Goal: Information Seeking & Learning: Learn about a topic

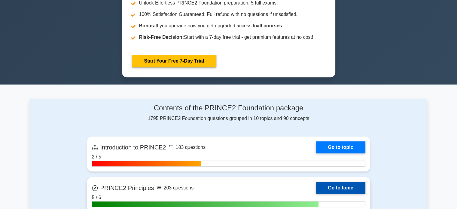
scroll to position [361, 0]
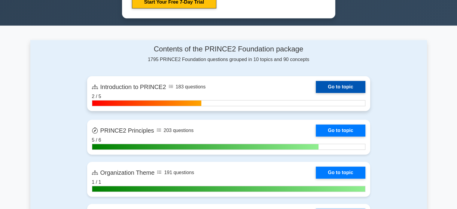
drag, startPoint x: 332, startPoint y: 93, endPoint x: 337, endPoint y: 84, distance: 11.2
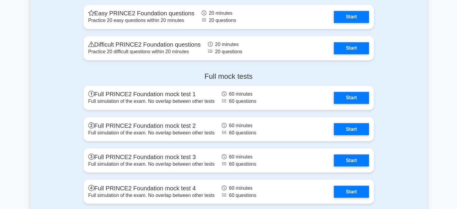
scroll to position [1022, 0]
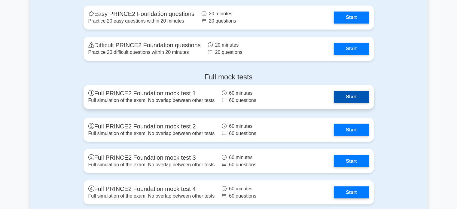
click at [355, 94] on link "Start" at bounding box center [351, 97] width 35 height 12
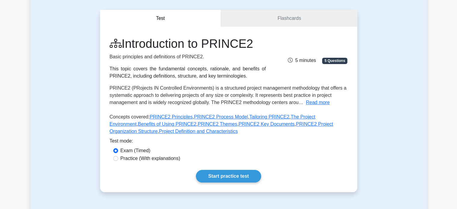
scroll to position [30, 0]
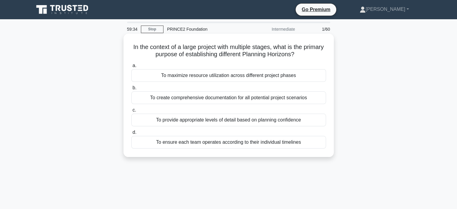
click at [259, 121] on div "To provide appropriate levels of detail based on planning confidence" at bounding box center [228, 120] width 195 height 13
click at [131, 112] on input "c. To provide appropriate levels of detail based on planning confidence" at bounding box center [131, 110] width 0 height 4
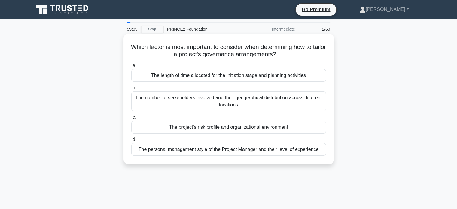
click at [251, 100] on div "The number of stakeholders involved and their geographical distribution across …" at bounding box center [228, 101] width 195 height 20
click at [131, 90] on input "b. The number of stakeholders involved and their geographical distribution acro…" at bounding box center [131, 88] width 0 height 4
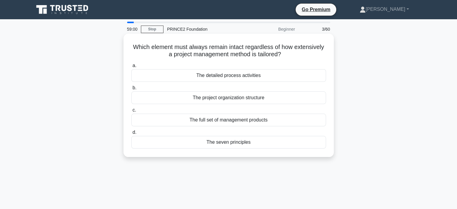
click at [216, 142] on div "The seven principles" at bounding box center [228, 142] width 195 height 13
click at [131, 134] on input "d. The seven principles" at bounding box center [131, 132] width 0 height 4
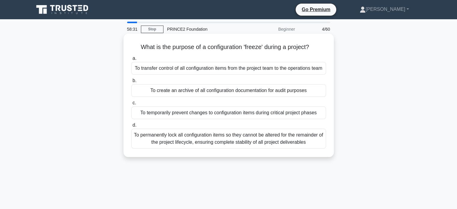
click at [199, 118] on div "To temporarily prevent changes to configuration items during critical project p…" at bounding box center [228, 112] width 195 height 13
click at [131, 105] on input "c. To temporarily prevent changes to configuration items during critical projec…" at bounding box center [131, 103] width 0 height 4
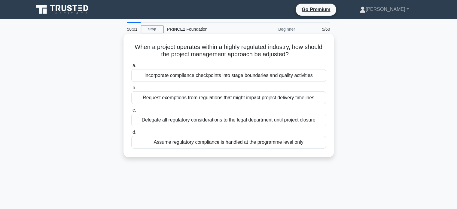
click at [209, 75] on div "Incorporate compliance checkpoints into stage boundaries and quality activities" at bounding box center [228, 75] width 195 height 13
click at [131, 68] on input "a. Incorporate compliance checkpoints into stage boundaries and quality activit…" at bounding box center [131, 66] width 0 height 4
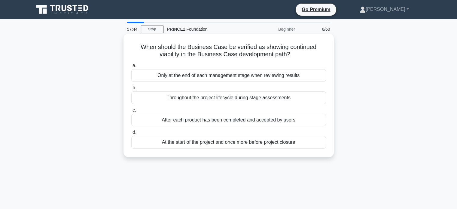
click at [213, 98] on div "Throughout the project lifecycle during stage assessments" at bounding box center [228, 97] width 195 height 13
click at [131, 90] on input "b. Throughout the project lifecycle during stage assessments" at bounding box center [131, 88] width 0 height 4
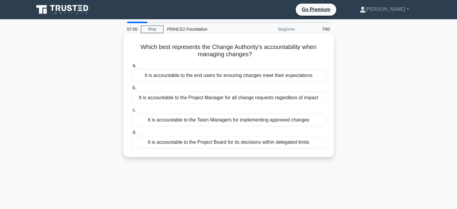
click at [177, 100] on div "It is accountable to the Project Manager for all change requests regardless of …" at bounding box center [228, 97] width 195 height 13
click at [131, 90] on input "b. It is accountable to the Project Manager for all change requests regardless …" at bounding box center [131, 88] width 0 height 4
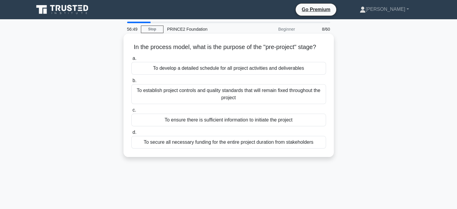
click at [198, 126] on div "To ensure there is sufficient information to initiate the project" at bounding box center [228, 120] width 195 height 13
click at [131, 112] on input "c. To ensure there is sufficient information to initiate the project" at bounding box center [131, 110] width 0 height 4
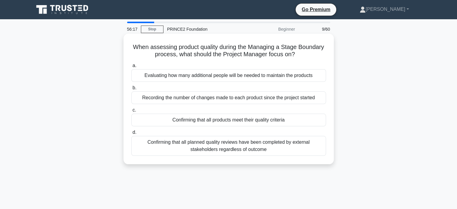
click at [220, 150] on div "Confirming that all planned quality reviews have been completed by external sta…" at bounding box center [228, 146] width 195 height 20
click at [131, 134] on input "d. Confirming that all planned quality reviews have been completed by external …" at bounding box center [131, 132] width 0 height 4
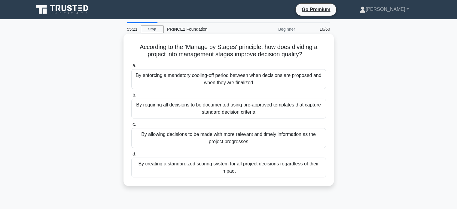
click at [171, 137] on div "By allowing decisions to be made with more relevant and timely information as t…" at bounding box center [228, 138] width 195 height 20
click at [131, 127] on input "c. By allowing decisions to be made with more relevant and timely information a…" at bounding box center [131, 125] width 0 height 4
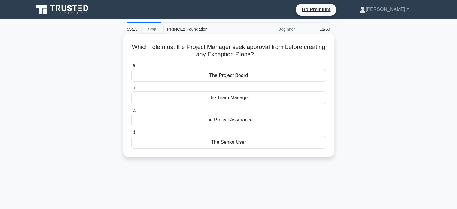
click at [222, 78] on div "The Project Board" at bounding box center [228, 75] width 195 height 13
click at [131, 68] on input "a. The Project Board" at bounding box center [131, 66] width 0 height 4
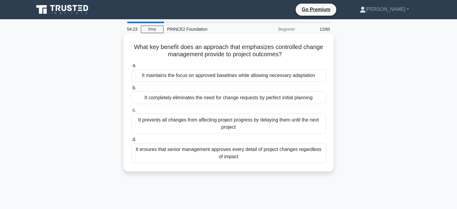
click at [254, 74] on div "It maintains the focus on approved baselines while allowing necessary adaptation" at bounding box center [228, 75] width 195 height 13
click at [131, 68] on input "a. It maintains the focus on approved baselines while allowing necessary adapta…" at bounding box center [131, 66] width 0 height 4
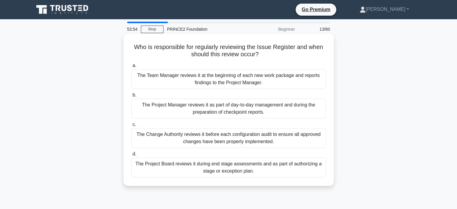
click at [215, 110] on div "The Project Manager reviews it as part of day-to-day management and during the …" at bounding box center [228, 109] width 195 height 20
click at [131, 97] on input "b. The Project Manager reviews it as part of day-to-day management and during t…" at bounding box center [131, 95] width 0 height 4
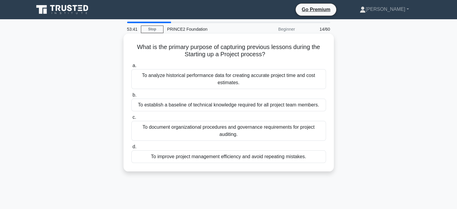
click at [225, 160] on div "To improve project management efficiency and avoid repeating mistakes." at bounding box center [228, 156] width 195 height 13
click at [131, 149] on input "d. To improve project management efficiency and avoid repeating mistakes." at bounding box center [131, 147] width 0 height 4
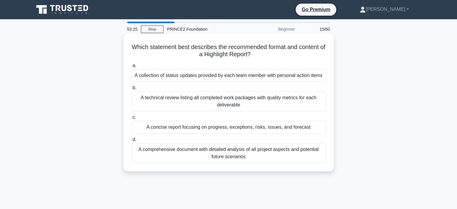
click at [227, 129] on div "A concise report focusing on progress, exceptions, risks, issues, and forecast" at bounding box center [228, 127] width 195 height 13
click at [131, 119] on input "c. A concise report focusing on progress, exceptions, risks, issues, and foreca…" at bounding box center [131, 117] width 0 height 4
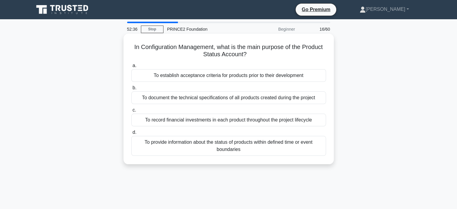
click at [198, 97] on div "To document the technical specifications of all products created during the pro…" at bounding box center [228, 97] width 195 height 13
click at [131, 90] on input "b. To document the technical specifications of all products created during the …" at bounding box center [131, 88] width 0 height 4
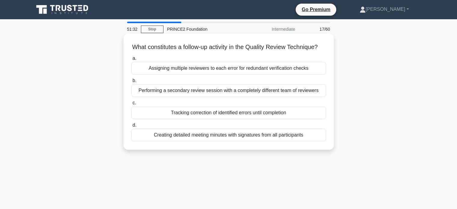
click at [194, 75] on div "Assigning multiple reviewers to each error for redundant verification checks" at bounding box center [228, 68] width 195 height 13
click at [131, 60] on input "a. Assigning multiple reviewers to each error for redundant verification checks" at bounding box center [131, 58] width 0 height 4
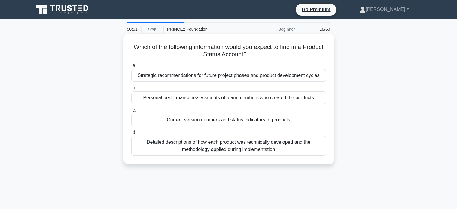
click at [209, 148] on div "Detailed descriptions of how each product was technically developed and the met…" at bounding box center [228, 146] width 195 height 20
click at [131, 134] on input "d. Detailed descriptions of how each product was technically developed and the …" at bounding box center [131, 132] width 0 height 4
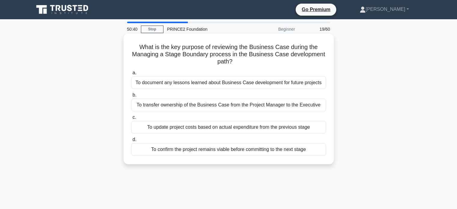
click at [218, 151] on div "To confirm the project remains viable before committing to the next stage" at bounding box center [228, 149] width 195 height 13
click at [131, 142] on input "d. To confirm the project remains viable before committing to the next stage" at bounding box center [131, 140] width 0 height 4
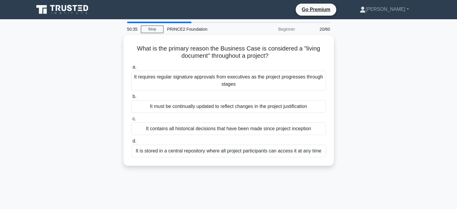
drag, startPoint x: 63, startPoint y: 163, endPoint x: 37, endPoint y: 175, distance: 28.9
click at [37, 175] on div "50:35 Stop PRINCE2 Foundation Beginner 20/60 What is the primary reason the Bus…" at bounding box center [228, 172] width 397 height 301
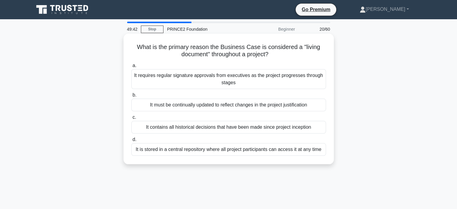
click at [202, 105] on div "It must be continually updated to reflect changes in the project justification" at bounding box center [228, 105] width 195 height 13
click at [131, 97] on input "b. It must be continually updated to reflect changes in the project justificati…" at bounding box center [131, 95] width 0 height 4
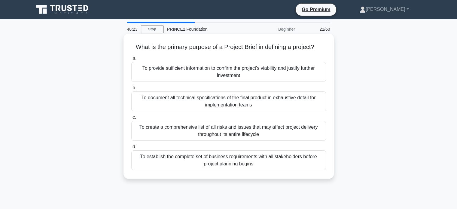
click at [232, 105] on div "To document all technical specifications of the final product in exhaustive det…" at bounding box center [228, 101] width 195 height 20
click at [131, 90] on input "b. To document all technical specifications of the final product in exhaustive …" at bounding box center [131, 88] width 0 height 4
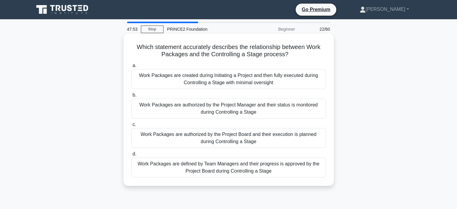
click at [221, 110] on div "Work Packages are authorized by the Project Manager and their status is monitor…" at bounding box center [228, 109] width 195 height 20
click at [131, 97] on input "b. Work Packages are authorized by the Project Manager and their status is moni…" at bounding box center [131, 95] width 0 height 4
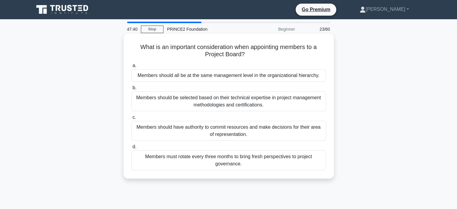
click at [222, 134] on div "Members should have authority to commit resources and make decisions for their …" at bounding box center [228, 131] width 195 height 20
click at [131, 119] on input "c. Members should have authority to commit resources and make decisions for the…" at bounding box center [131, 117] width 0 height 4
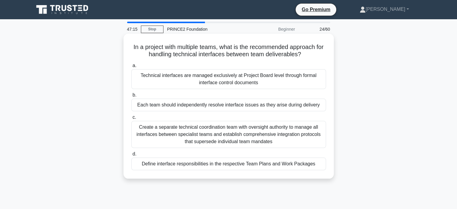
click at [185, 164] on div "Define interface responsibilities in the respective Team Plans and Work Packages" at bounding box center [228, 163] width 195 height 13
click at [131, 156] on input "d. Define interface responsibilities in the respective Team Plans and Work Pack…" at bounding box center [131, 154] width 0 height 4
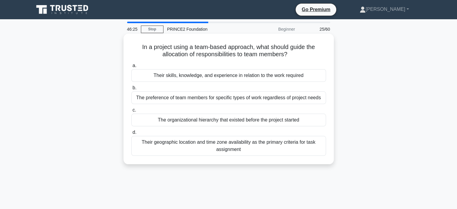
click at [219, 77] on div "Their skills, knowledge, and experience in relation to the work required" at bounding box center [228, 75] width 195 height 13
click at [131, 68] on input "a. Their skills, knowledge, and experience in relation to the work required" at bounding box center [131, 66] width 0 height 4
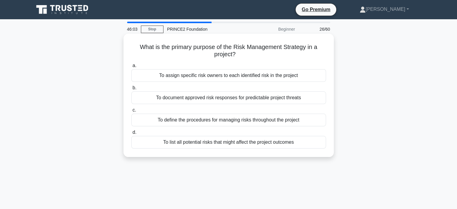
click at [207, 121] on div "To define the procedures for managing risks throughout the project" at bounding box center [228, 120] width 195 height 13
click at [131, 112] on input "c. To define the procedures for managing risks throughout the project" at bounding box center [131, 110] width 0 height 4
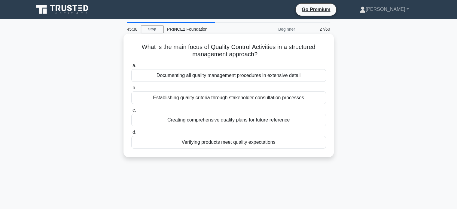
click at [220, 144] on div "Verifying products meet quality expectations" at bounding box center [228, 142] width 195 height 13
click at [131, 134] on input "d. Verifying products meet quality expectations" at bounding box center [131, 132] width 0 height 4
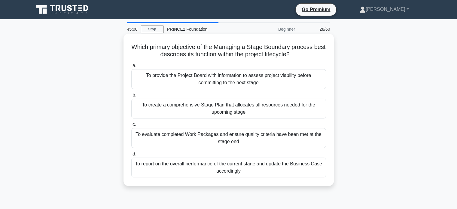
click at [250, 139] on div "To evaluate completed Work Packages and ensure quality criteria have been met a…" at bounding box center [228, 138] width 195 height 20
click at [131, 127] on input "c. To evaluate completed Work Packages and ensure quality criteria have been me…" at bounding box center [131, 125] width 0 height 4
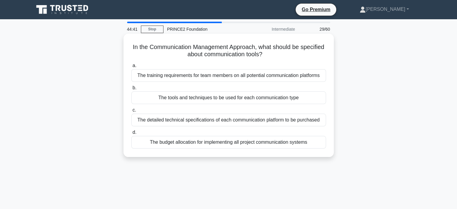
click at [205, 97] on div "The tools and techniques to be used for each communication type" at bounding box center [228, 97] width 195 height 13
click at [131, 90] on input "b. The tools and techniques to be used for each communication type" at bounding box center [131, 88] width 0 height 4
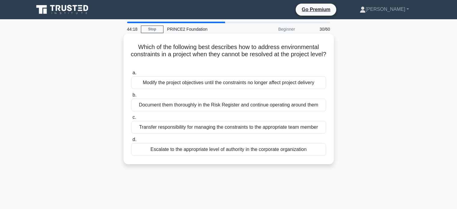
click at [188, 150] on div "Escalate to the appropriate level of authority in the corporate organization" at bounding box center [228, 149] width 195 height 13
click at [131, 142] on input "d. Escalate to the appropriate level of authority in the corporate organization" at bounding box center [131, 140] width 0 height 4
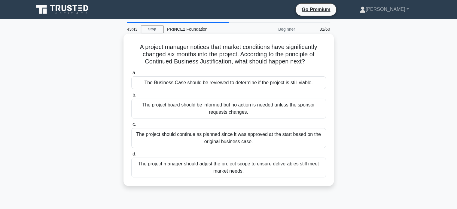
click at [209, 84] on div "The Business Case should be reviewed to determine if the project is still viabl…" at bounding box center [228, 82] width 195 height 13
click at [131, 75] on input "a. The Business Case should be reviewed to determine if the project is still vi…" at bounding box center [131, 73] width 0 height 4
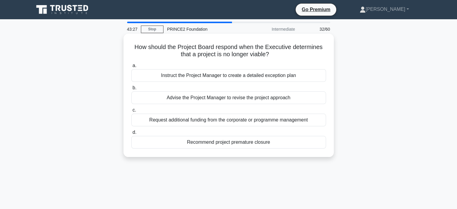
click at [224, 142] on div "Recommend project premature closure" at bounding box center [228, 142] width 195 height 13
click at [131, 134] on input "d. Recommend project premature closure" at bounding box center [131, 132] width 0 height 4
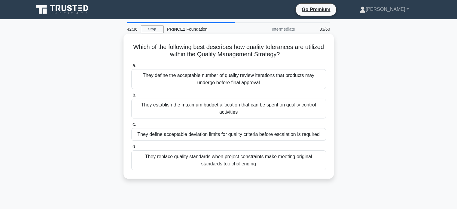
click at [219, 132] on div "They define acceptable deviation limits for quality criteria before escalation …" at bounding box center [228, 134] width 195 height 13
click at [131, 127] on input "c. They define acceptable deviation limits for quality criteria before escalati…" at bounding box center [131, 125] width 0 height 4
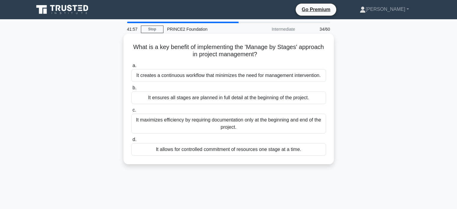
click at [224, 99] on div "It ensures all stages are planned in full detail at the beginning of the projec…" at bounding box center [228, 97] width 195 height 13
click at [131, 90] on input "b. It ensures all stages are planned in full detail at the beginning of the pro…" at bounding box center [131, 88] width 0 height 4
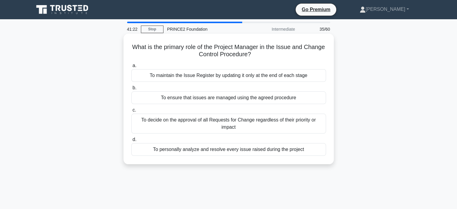
click at [213, 99] on div "To ensure that issues are managed using the agreed procedure" at bounding box center [228, 97] width 195 height 13
click at [131, 90] on input "b. To ensure that issues are managed using the agreed procedure" at bounding box center [131, 88] width 0 height 4
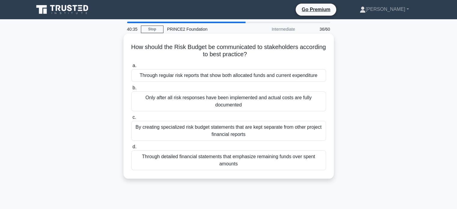
click at [252, 75] on div "Through regular risk reports that show both allocated funds and current expendi…" at bounding box center [228, 75] width 195 height 13
click at [131, 68] on input "a. Through regular risk reports that show both allocated funds and current expe…" at bounding box center [131, 66] width 0 height 4
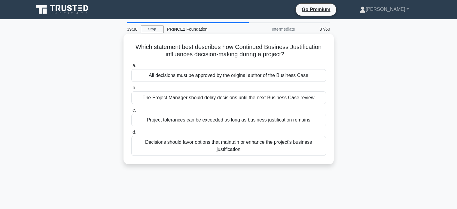
click at [214, 76] on div "All decisions must be approved by the original author of the Business Case" at bounding box center [228, 75] width 195 height 13
click at [131, 68] on input "a. All decisions must be approved by the original author of the Business Case" at bounding box center [131, 66] width 0 height 4
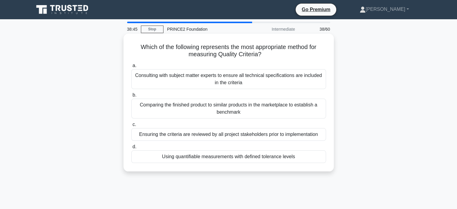
click at [206, 157] on div "Using quantifiable measurements with defined tolerance levels" at bounding box center [228, 156] width 195 height 13
click at [131, 149] on input "d. Using quantifiable measurements with defined tolerance levels" at bounding box center [131, 147] width 0 height 4
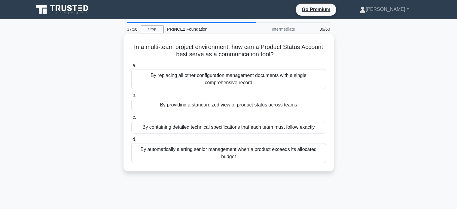
click at [231, 128] on div "By containing detailed technical specifications that each team must follow exac…" at bounding box center [228, 127] width 195 height 13
click at [131, 119] on input "c. By containing detailed technical specifications that each team must follow e…" at bounding box center [131, 117] width 0 height 4
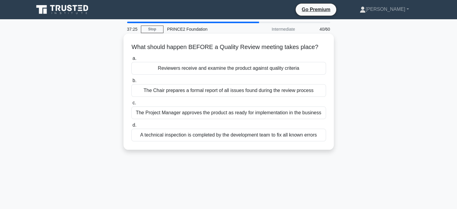
click at [235, 113] on div "The Project Manager approves the product as ready for implementation in the bus…" at bounding box center [228, 112] width 195 height 13
click at [131, 105] on input "c. The Project Manager approves the product as ready for implementation in the …" at bounding box center [131, 103] width 0 height 4
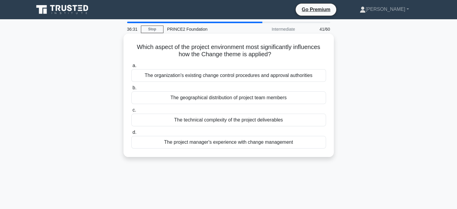
click at [236, 77] on div "The organization's existing change control procedures and approval authorities" at bounding box center [228, 75] width 195 height 13
click at [131, 68] on input "a. The organization's existing change control procedures and approval authoriti…" at bounding box center [131, 66] width 0 height 4
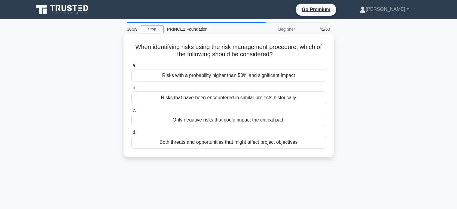
click at [228, 143] on div "Both threats and opportunities that might affect project objectives" at bounding box center [228, 142] width 195 height 13
click at [131, 134] on input "d. Both threats and opportunities that might affect project objectives" at bounding box center [131, 132] width 0 height 4
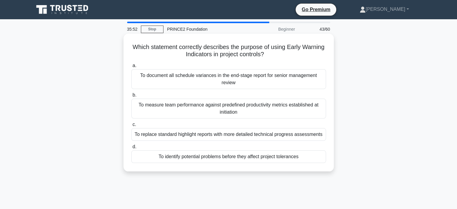
click at [241, 158] on div "To identify potential problems before they affect project tolerances" at bounding box center [228, 156] width 195 height 13
click at [131, 149] on input "d. To identify potential problems before they affect project tolerances" at bounding box center [131, 147] width 0 height 4
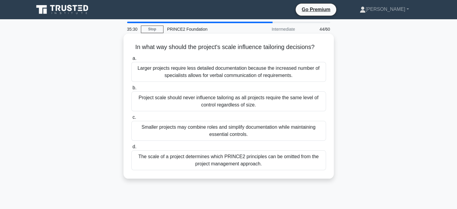
click at [231, 133] on div "Smaller projects may combine roles and simplify documentation while maintaining…" at bounding box center [228, 131] width 195 height 20
click at [131, 119] on input "c. Smaller projects may combine roles and simplify documentation while maintain…" at bounding box center [131, 117] width 0 height 4
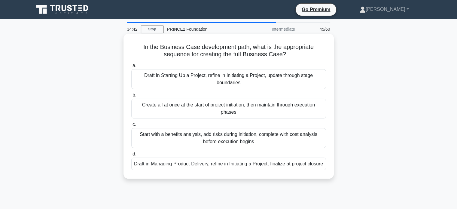
click at [172, 138] on div "Start with a benefits analysis, add risks during initiation, complete with cost…" at bounding box center [228, 138] width 195 height 20
click at [131, 127] on input "c. Start with a benefits analysis, add risks during initiation, complete with c…" at bounding box center [131, 125] width 0 height 4
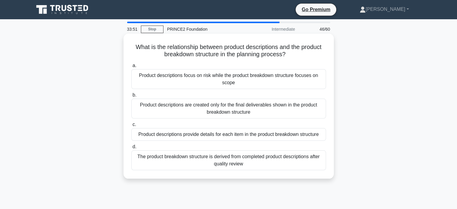
click at [201, 109] on div "Product descriptions are created only for the final deliverables shown in the p…" at bounding box center [228, 109] width 195 height 20
click at [131, 97] on input "b. Product descriptions are created only for the final deliverables shown in th…" at bounding box center [131, 95] width 0 height 4
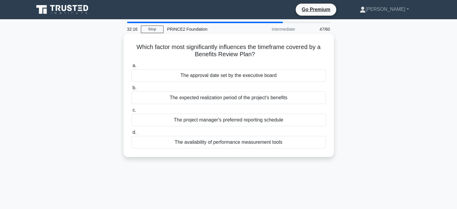
click at [202, 77] on div "The approval date set by the executive board" at bounding box center [228, 75] width 195 height 13
click at [131, 68] on input "a. The approval date set by the executive board" at bounding box center [131, 66] width 0 height 4
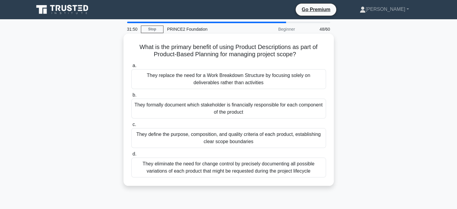
click at [196, 138] on div "They define the purpose, composition, and quality criteria of each product, est…" at bounding box center [228, 138] width 195 height 20
click at [131, 127] on input "c. They define the purpose, composition, and quality criteria of each product, …" at bounding box center [131, 125] width 0 height 4
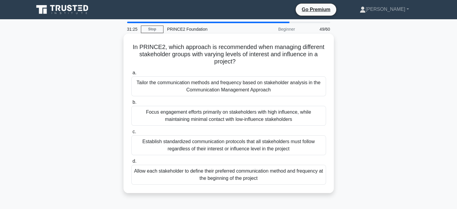
click at [151, 149] on div "Establish standardized communication protocols that all stakeholders must follo…" at bounding box center [228, 145] width 195 height 20
click at [131, 134] on input "c. Establish standardized communication protocols that all stakeholders must fo…" at bounding box center [131, 132] width 0 height 4
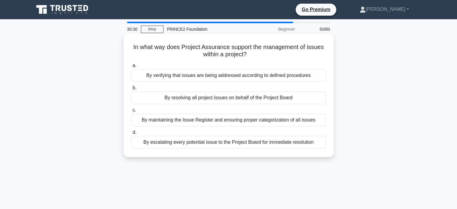
click at [239, 142] on div "By escalating every potential issue to the Project Board for immediate resoluti…" at bounding box center [228, 142] width 195 height 13
click at [131, 134] on input "d. By escalating every potential issue to the Project Board for immediate resol…" at bounding box center [131, 132] width 0 height 4
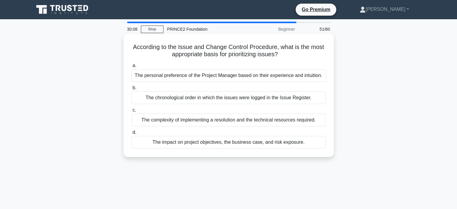
click at [254, 143] on div "The impact on project objectives, the business case, and risk exposure." at bounding box center [228, 142] width 195 height 13
click at [131, 134] on input "d. The impact on project objectives, the business case, and risk exposure." at bounding box center [131, 132] width 0 height 4
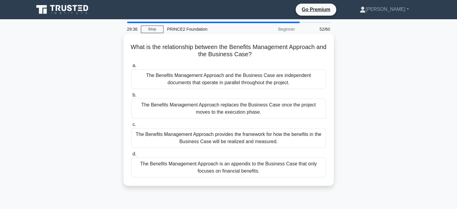
click at [163, 77] on div "The Benefits Management Approach and the Business Case are independent document…" at bounding box center [228, 79] width 195 height 20
click at [131, 68] on input "a. The Benefits Management Approach and the Business Case are independent docum…" at bounding box center [131, 66] width 0 height 4
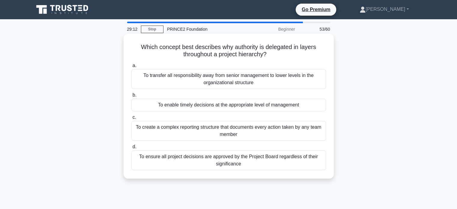
click at [184, 105] on div "To enable timely decisions at the appropriate level of management" at bounding box center [228, 105] width 195 height 13
click at [131, 97] on input "b. To enable timely decisions at the appropriate level of management" at bounding box center [131, 95] width 0 height 4
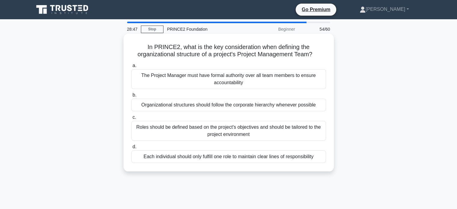
click at [219, 131] on div "Roles should be defined based on the project's objectives and should be tailore…" at bounding box center [228, 131] width 195 height 20
click at [131, 119] on input "c. Roles should be defined based on the project's objectives and should be tail…" at bounding box center [131, 117] width 0 height 4
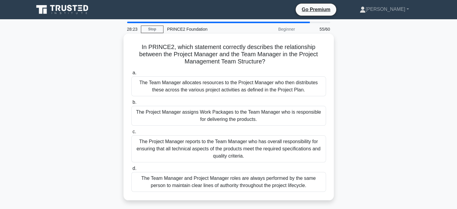
click at [189, 121] on div "The Project Manager assigns Work Packages to the Team Manager who is responsibl…" at bounding box center [228, 116] width 195 height 20
click at [131, 104] on input "b. The Project Manager assigns Work Packages to the Team Manager who is respons…" at bounding box center [131, 102] width 0 height 4
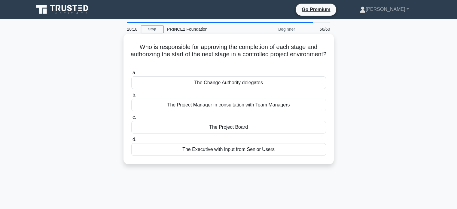
click at [225, 128] on div "The Project Board" at bounding box center [228, 127] width 195 height 13
click at [131, 119] on input "c. The Project Board" at bounding box center [131, 117] width 0 height 4
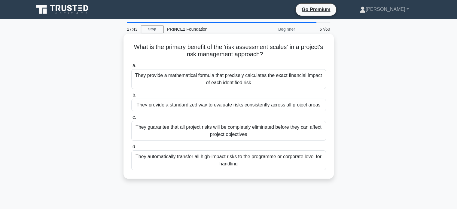
click at [233, 163] on div "They automatically transfer all high-impact risks to the programme or corporate…" at bounding box center [228, 160] width 195 height 20
click at [131, 149] on input "d. They automatically transfer all high-impact risks to the programme or corpor…" at bounding box center [131, 147] width 0 height 4
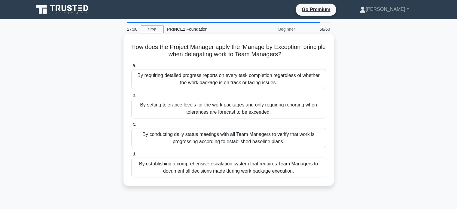
click at [224, 139] on div "By conducting daily status meetings with all Team Managers to verify that work …" at bounding box center [228, 138] width 195 height 20
click at [131, 127] on input "c. By conducting daily status meetings with all Team Managers to verify that wo…" at bounding box center [131, 125] width 0 height 4
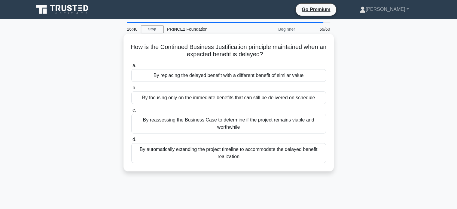
click at [225, 127] on div "By reassessing the Business Case to determine if the project remains viable and…" at bounding box center [228, 124] width 195 height 20
click at [131, 112] on input "c. By reassessing the Business Case to determine if the project remains viable …" at bounding box center [131, 110] width 0 height 4
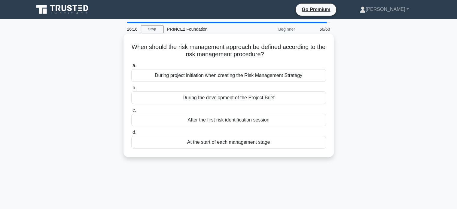
click at [218, 79] on div "During project initiation when creating the Risk Management Strategy" at bounding box center [228, 75] width 195 height 13
click at [131, 68] on input "a. During project initiation when creating the Risk Management Strategy" at bounding box center [131, 66] width 0 height 4
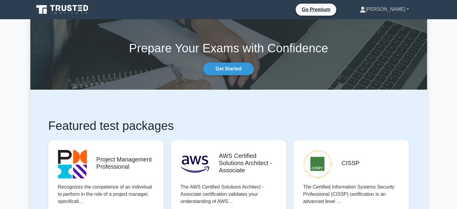
click at [400, 9] on link "[PERSON_NAME]" at bounding box center [384, 9] width 78 height 12
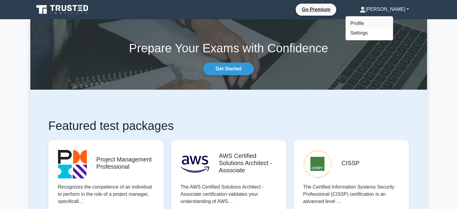
click at [379, 23] on link "Profile" at bounding box center [369, 24] width 47 height 10
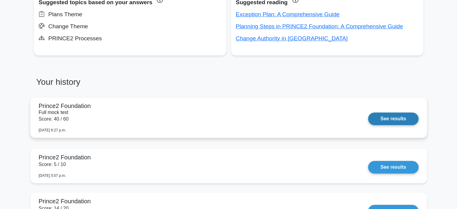
scroll to position [421, 0]
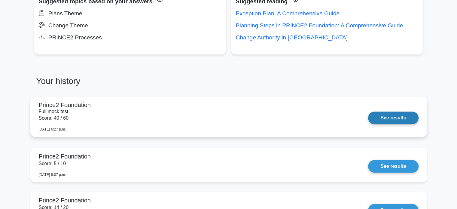
click at [368, 111] on link "See results" at bounding box center [393, 117] width 50 height 13
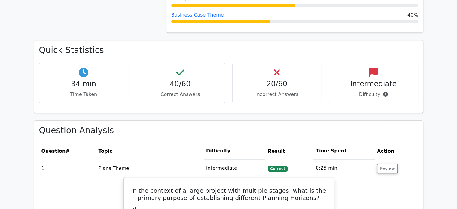
scroll to position [421, 0]
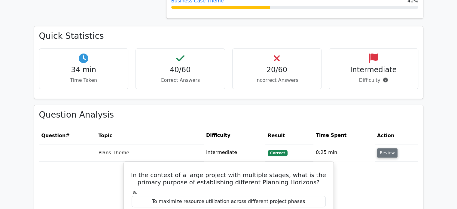
click at [389, 155] on button "Review" at bounding box center [387, 152] width 20 height 9
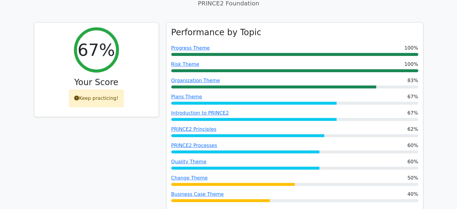
scroll to position [240, 0]
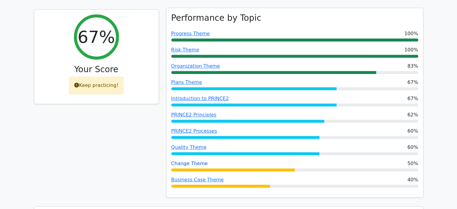
click at [182, 165] on link "Change Theme" at bounding box center [189, 163] width 37 height 6
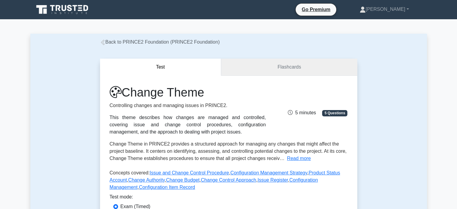
click at [253, 68] on link "Flashcards" at bounding box center [289, 67] width 136 height 17
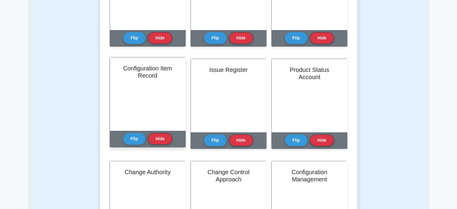
scroll to position [210, 0]
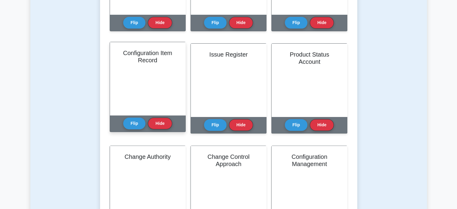
click at [144, 68] on div "Configuration Item Record" at bounding box center [147, 78] width 75 height 73
click at [135, 124] on button "Flip" at bounding box center [134, 123] width 23 height 12
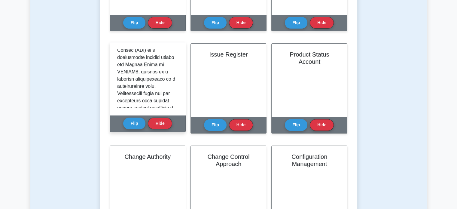
scroll to position [0, 0]
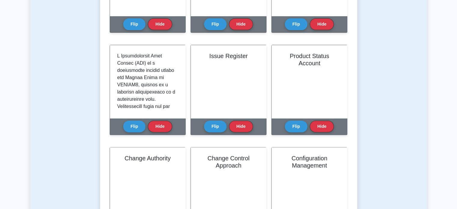
click at [90, 47] on div "Test Flashcards Learn Change Theme (PRINCE2 Foundation) with Interactive Flashc…" at bounding box center [228, 54] width 397 height 438
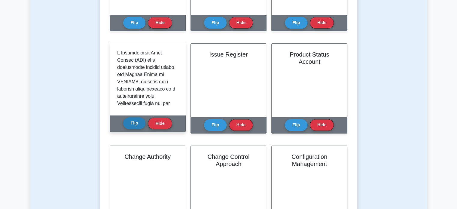
click at [132, 123] on button "Flip" at bounding box center [134, 123] width 23 height 12
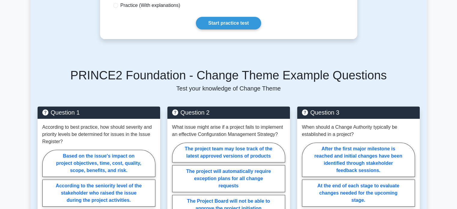
scroll to position [240, 0]
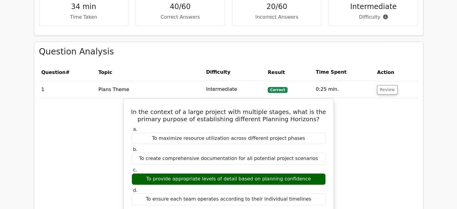
scroll to position [481, 0]
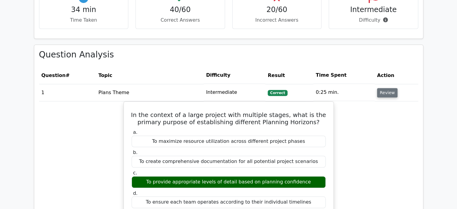
click at [387, 95] on button "Review" at bounding box center [387, 92] width 20 height 9
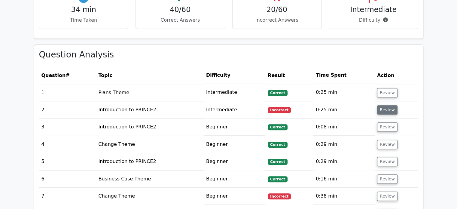
click at [383, 110] on button "Review" at bounding box center [387, 109] width 20 height 9
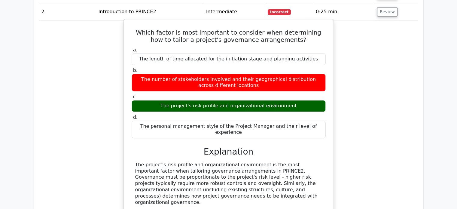
scroll to position [541, 0]
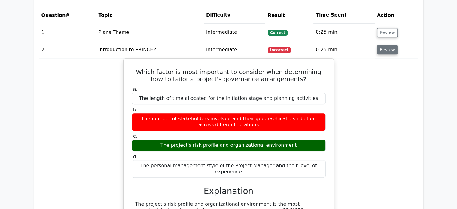
click at [382, 49] on button "Review" at bounding box center [387, 49] width 20 height 9
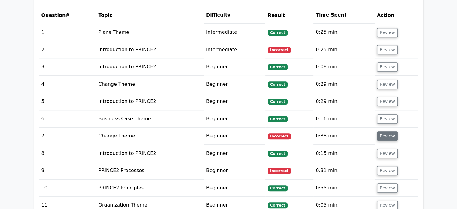
click at [382, 135] on button "Review" at bounding box center [387, 135] width 20 height 9
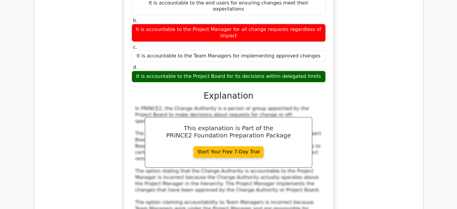
scroll to position [661, 0]
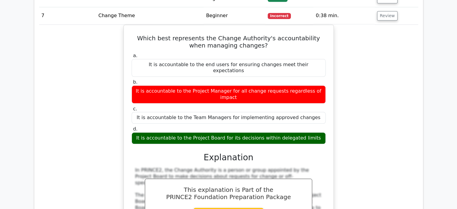
drag, startPoint x: 382, startPoint y: 18, endPoint x: 355, endPoint y: 18, distance: 27.3
click at [382, 18] on button "Review" at bounding box center [387, 15] width 20 height 9
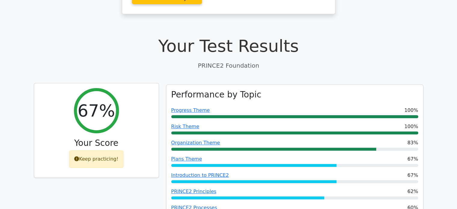
scroll to position [150, 0]
